Goal: Navigation & Orientation: Find specific page/section

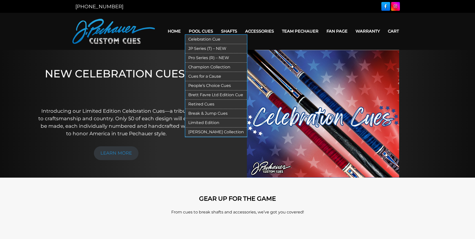
click at [208, 30] on link "Pool Cues" at bounding box center [201, 31] width 32 height 13
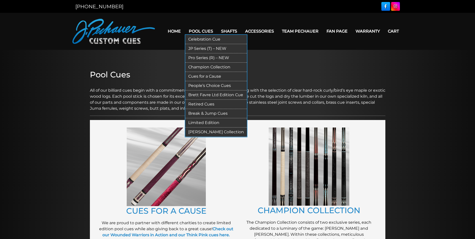
click at [200, 46] on link "JP Series (T) – NEW" at bounding box center [216, 48] width 62 height 9
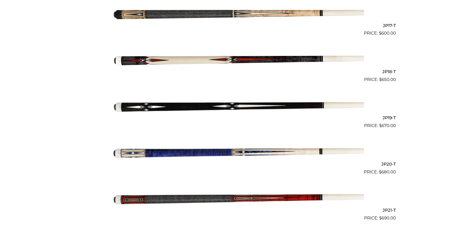
scroll to position [910, 0]
